Goal: Transaction & Acquisition: Purchase product/service

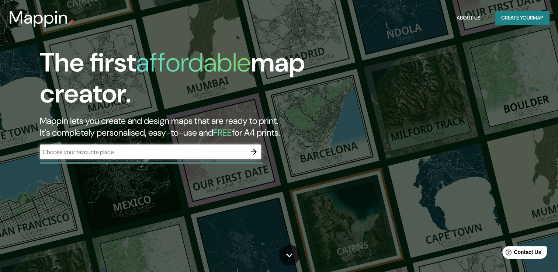
click at [136, 156] on div "​" at bounding box center [150, 152] width 221 height 15
drag, startPoint x: 136, startPoint y: 156, endPoint x: 117, endPoint y: 151, distance: 19.5
click at [117, 151] on input "text" at bounding box center [143, 152] width 206 height 8
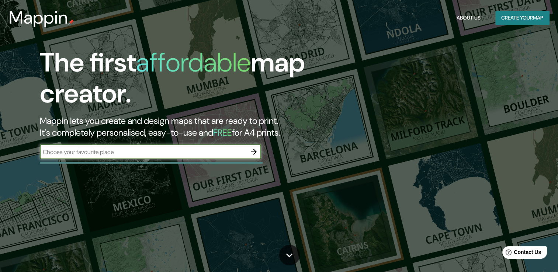
paste input "CALLE [DATE][PERSON_NAME] S/N, BARRIO SEÑOR DE LOS [PERSON_NAME], [GEOGRAPHIC_D…"
type input "CALLE [DATE][PERSON_NAME] S/N, BARRIO SEÑOR DE LOS [PERSON_NAME], [GEOGRAPHIC_D…"
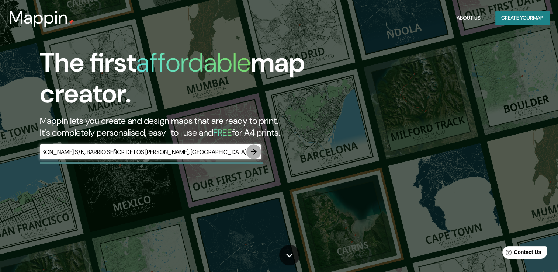
scroll to position [0, 0]
click at [260, 149] on button "button" at bounding box center [253, 152] width 15 height 15
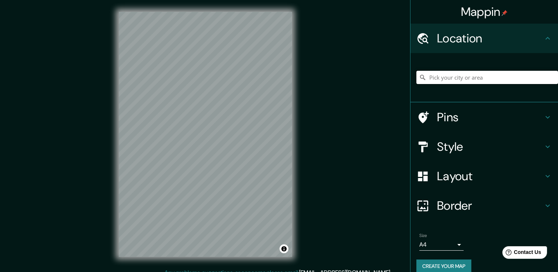
click at [467, 75] on input "Pick your city or area" at bounding box center [487, 77] width 142 height 13
paste input "CALLE [DATE][PERSON_NAME] S/N, BARRIO SEÑOR DE LOS [PERSON_NAME], [GEOGRAPHIC_D…"
click at [525, 80] on input "[PERSON_NAME], [GEOGRAPHIC_DATA], [GEOGRAPHIC_DATA]" at bounding box center [487, 77] width 142 height 13
type input "[PERSON_NAME], [GEOGRAPHIC_DATA], [GEOGRAPHIC_DATA]"
click at [549, 76] on icon "Clear" at bounding box center [552, 77] width 6 height 6
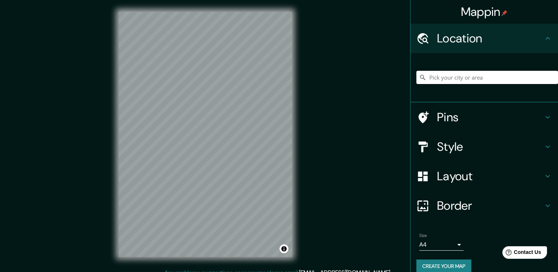
paste input "CALLE [DATE][PERSON_NAME] S/N, BARRIO SEÑOR DE LOS [PERSON_NAME], [GEOGRAPHIC_D…"
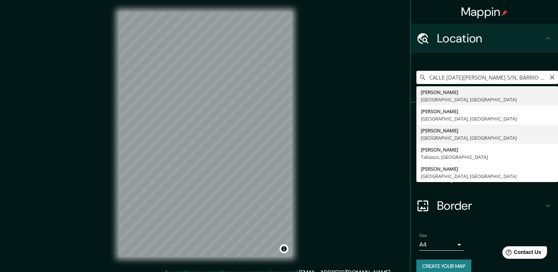
type input "[PERSON_NAME], [GEOGRAPHIC_DATA], [GEOGRAPHIC_DATA]"
